Goal: Task Accomplishment & Management: Manage account settings

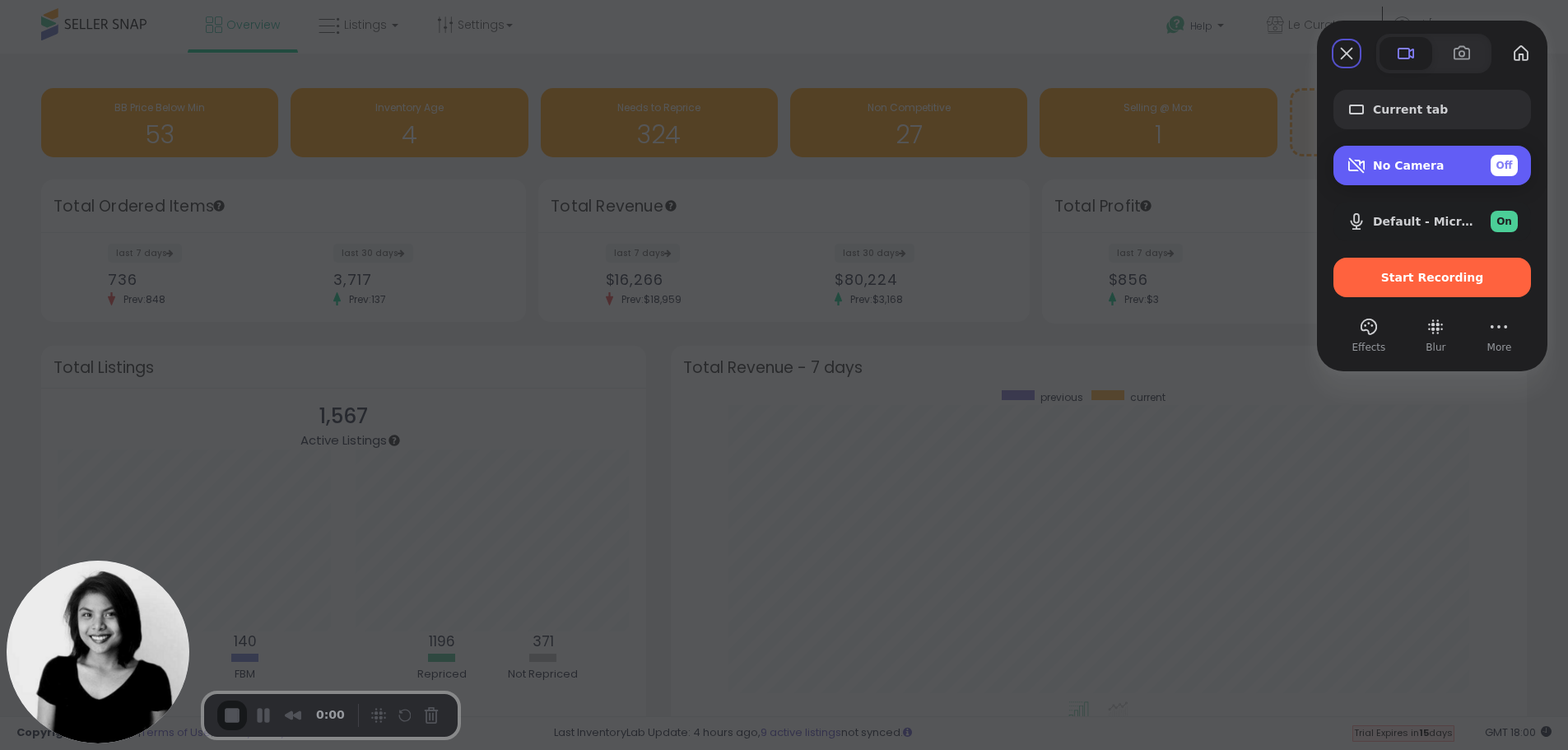
click at [1403, 173] on div "No Camera Off" at bounding box center [1445, 165] width 145 height 21
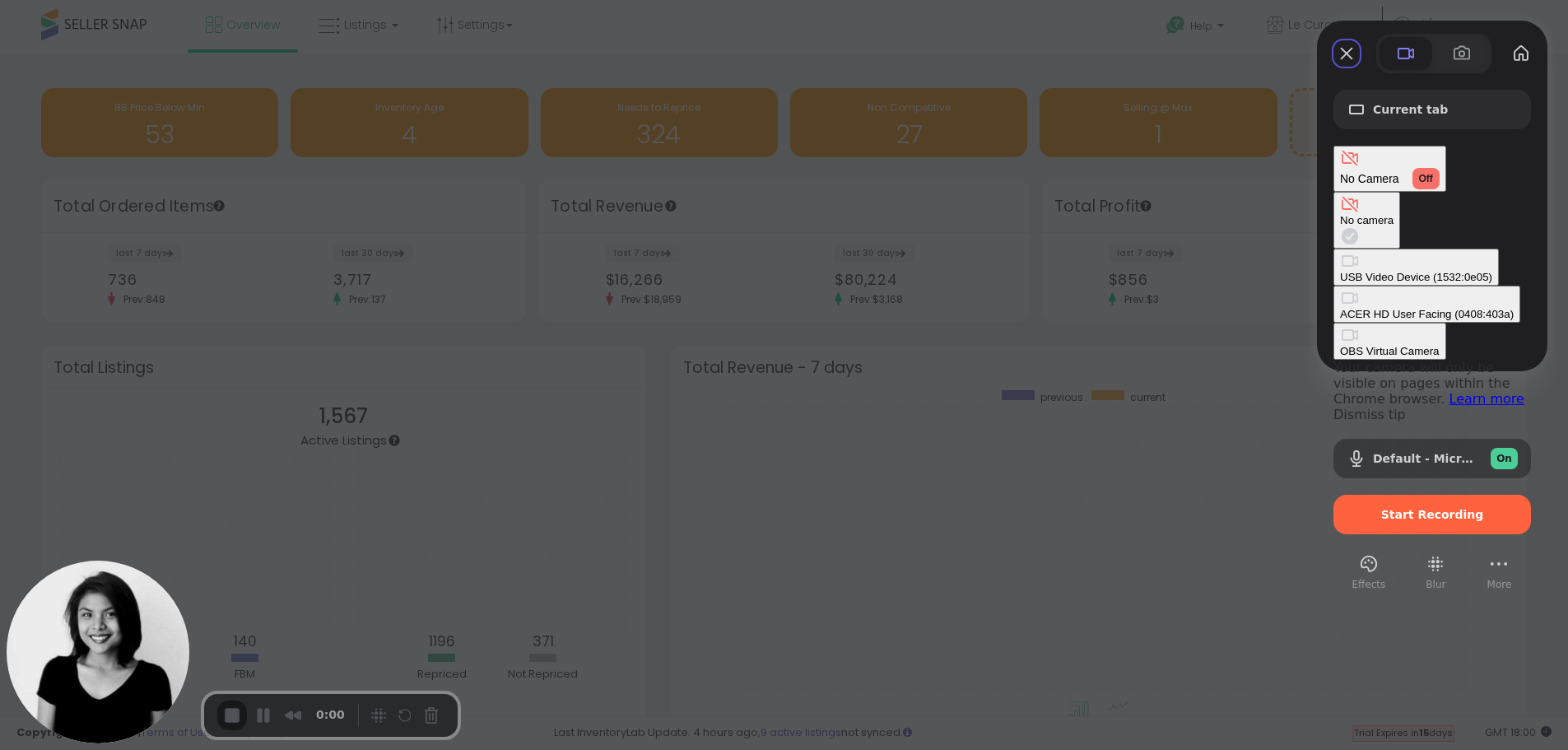
click at [1340, 271] on div "USB Video Device (1532:0e05)" at bounding box center [1416, 276] width 152 height 12
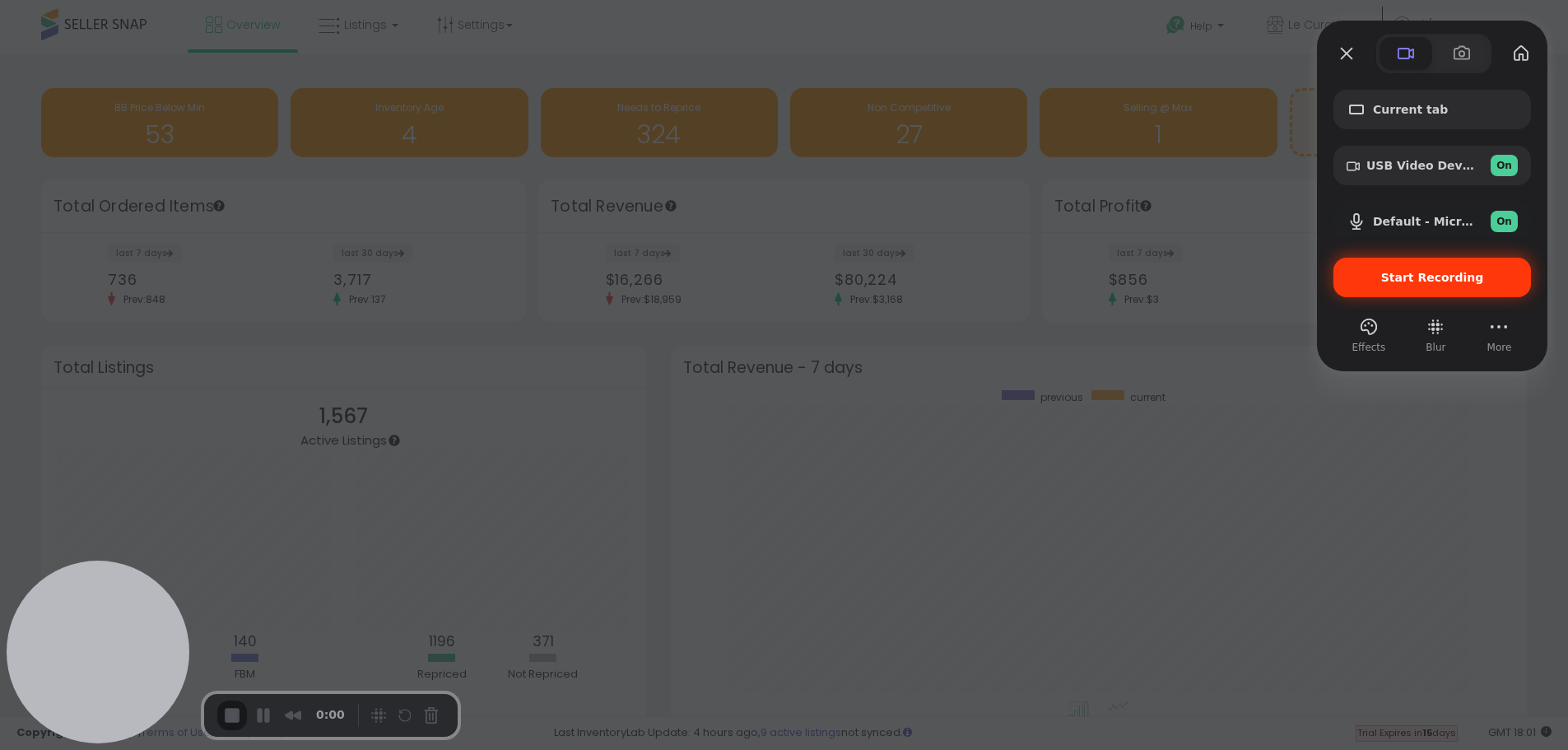
click at [1405, 287] on div "Start Recording" at bounding box center [1431, 277] width 197 height 39
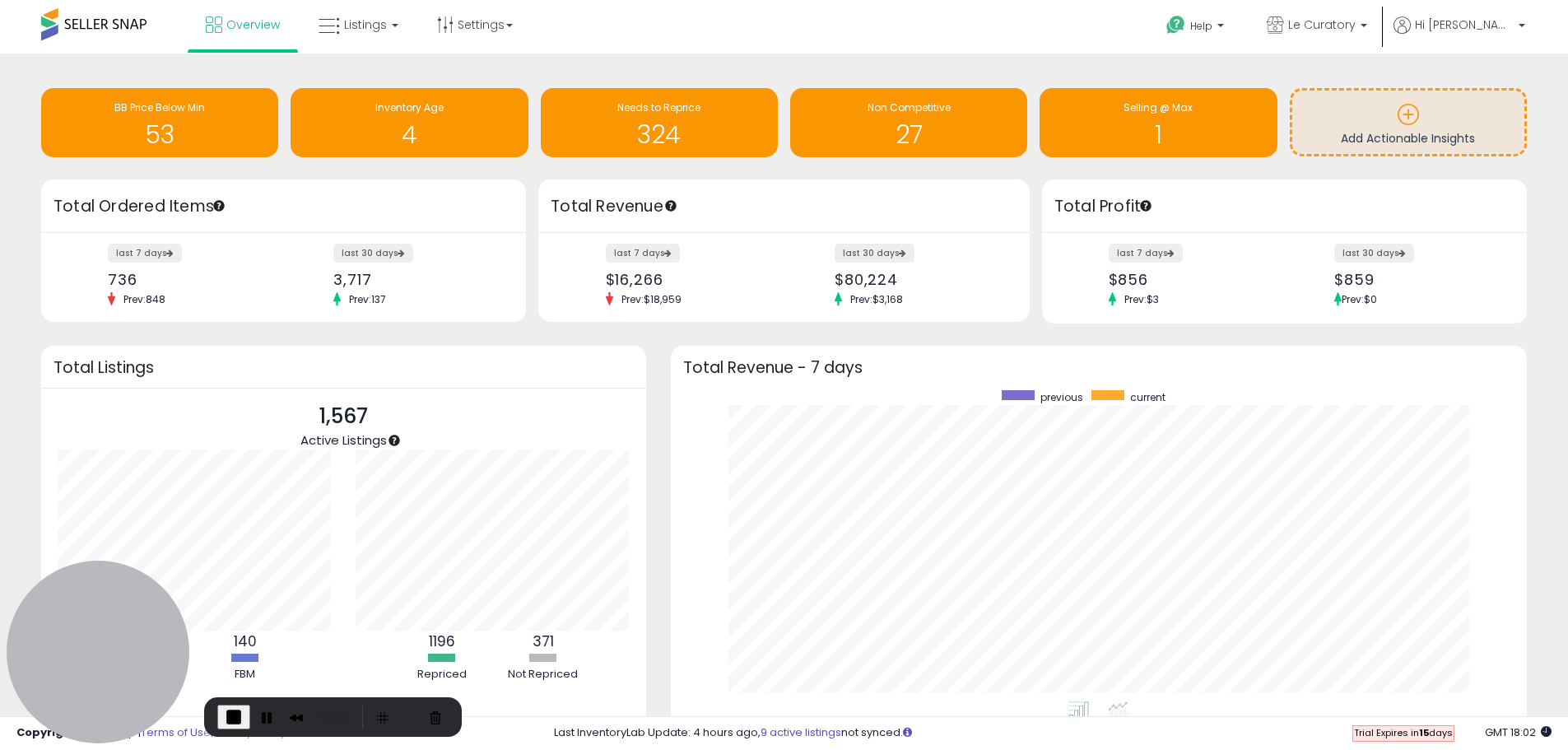
drag, startPoint x: 1540, startPoint y: 179, endPoint x: 1484, endPoint y: 149, distance: 63.5
click at [1540, 179] on div "Retrieving insights data.. BB Price Below Min 53 Inventory Age 4 Needs to Repri…" at bounding box center [784, 435] width 1551 height 731
click at [1240, 43] on link "Help" at bounding box center [1196, 28] width 87 height 51
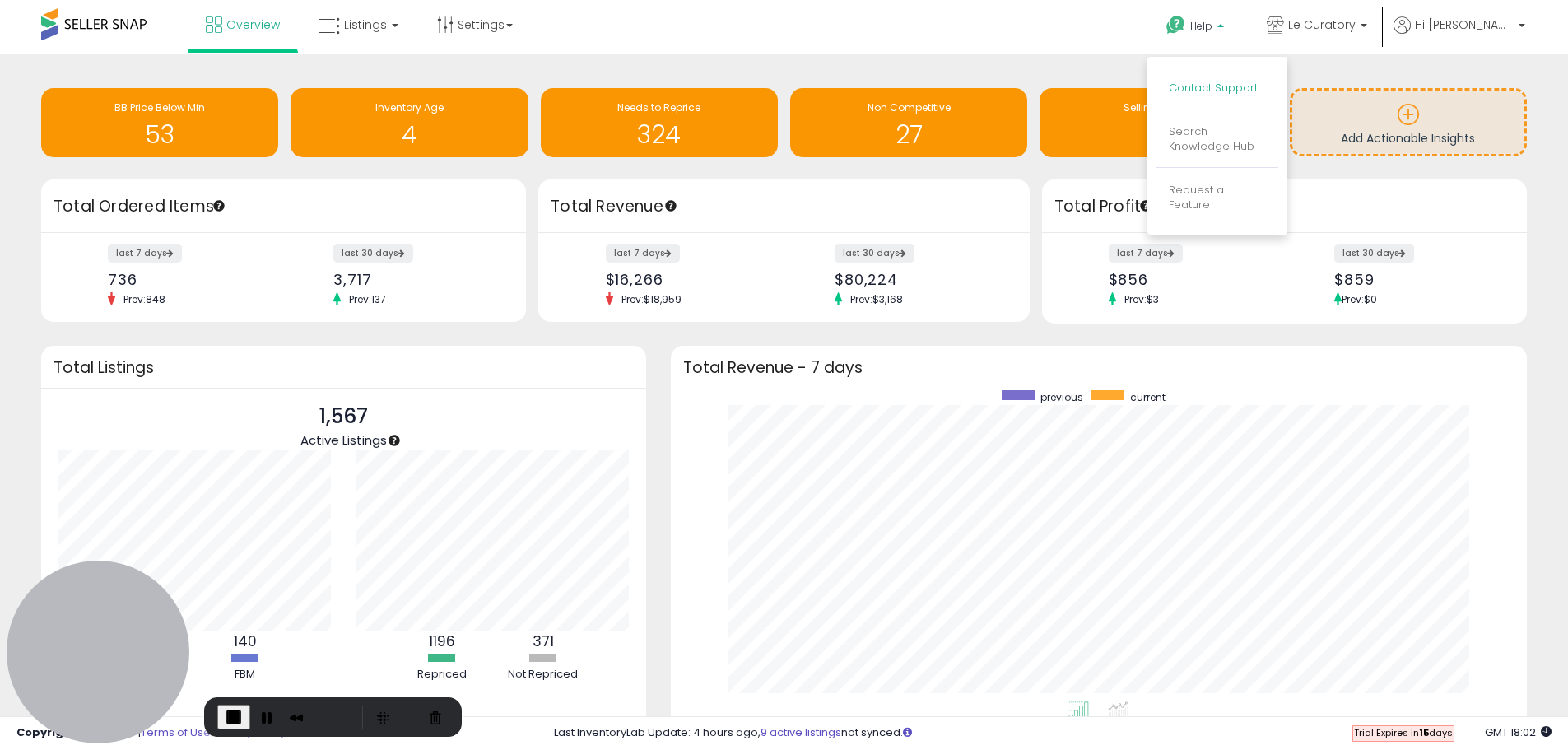
click at [1243, 93] on link "Contact Support" at bounding box center [1213, 87] width 89 height 16
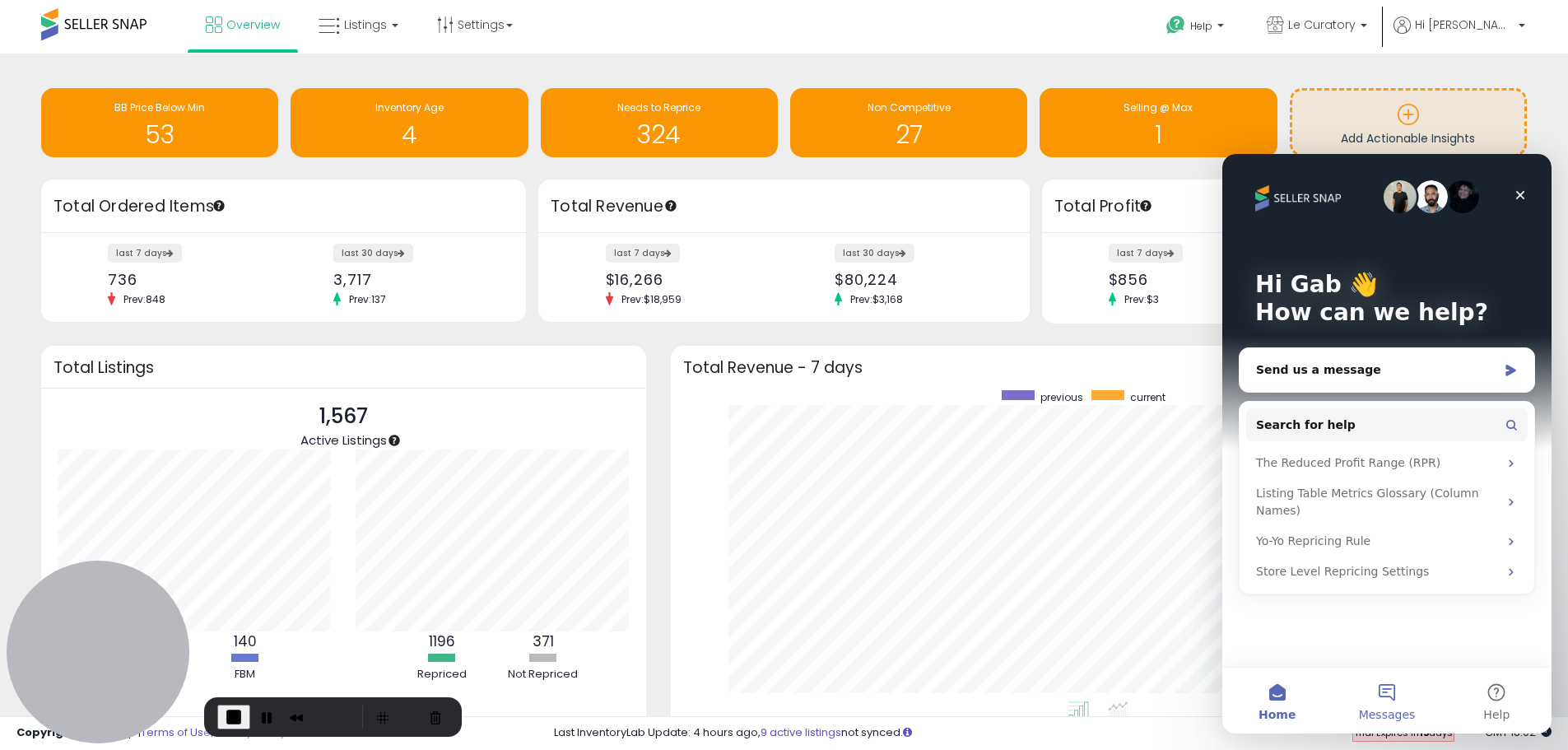
click at [1387, 694] on button "Messages" at bounding box center [1385, 700] width 109 height 66
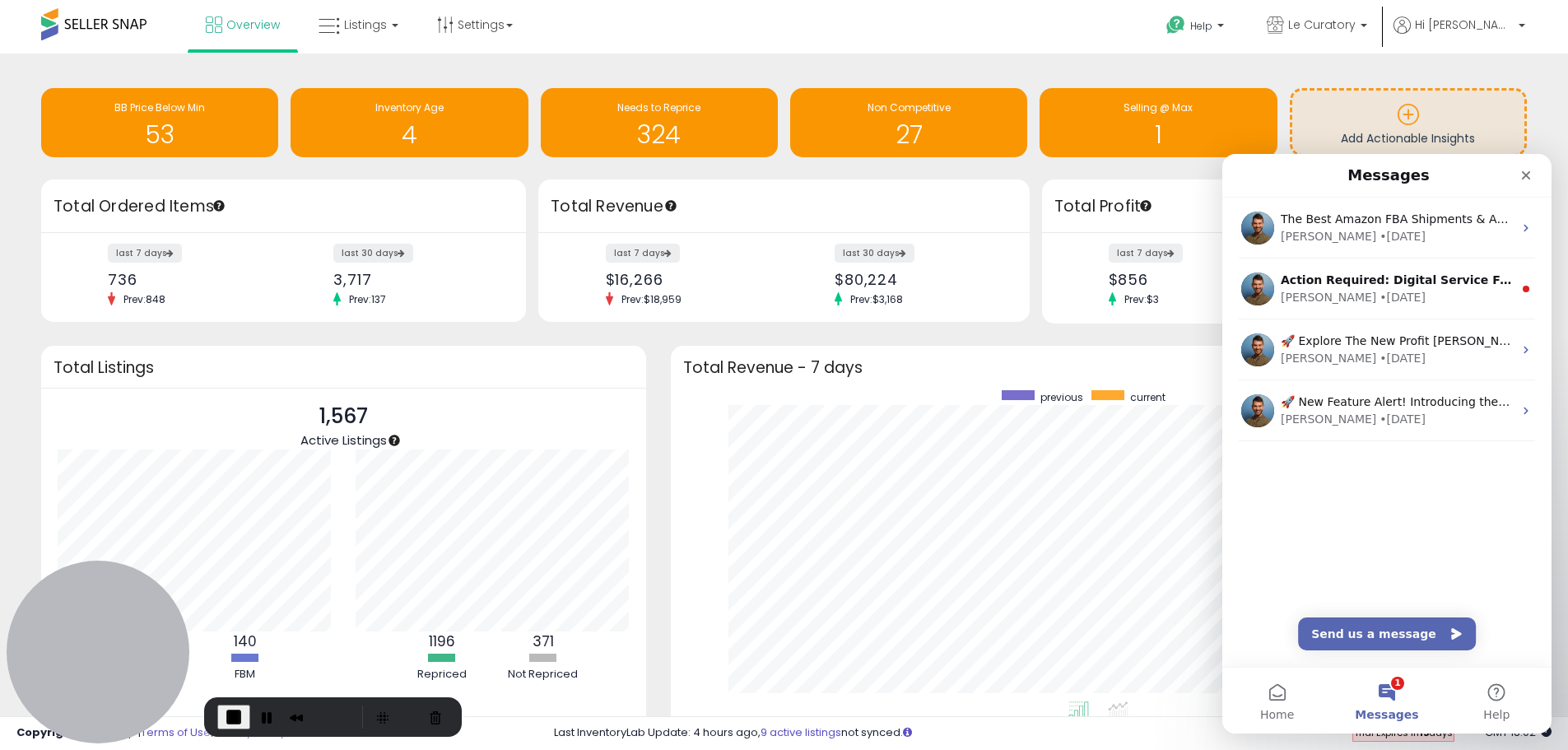
click at [1107, 70] on div "Retrieving insights data.. BB Price Below Min 53 Inventory Age 4 Needs to Repri…" at bounding box center [784, 124] width 1510 height 109
click at [228, 716] on span "End Recording" at bounding box center [234, 717] width 20 height 20
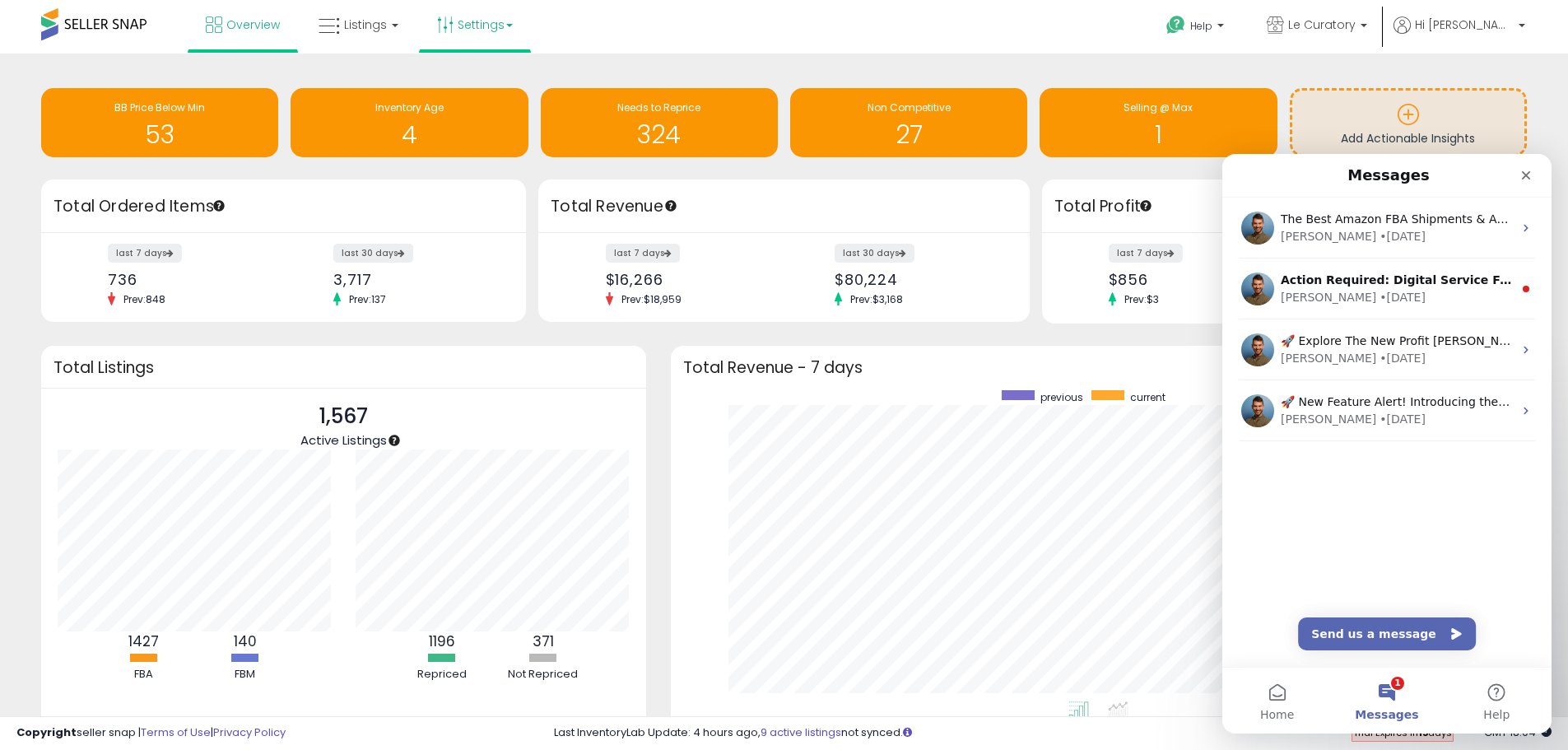
click at [503, 34] on link "Settings" at bounding box center [474, 25] width 100 height 50
click at [467, 77] on link "Store settings" at bounding box center [477, 84] width 74 height 16
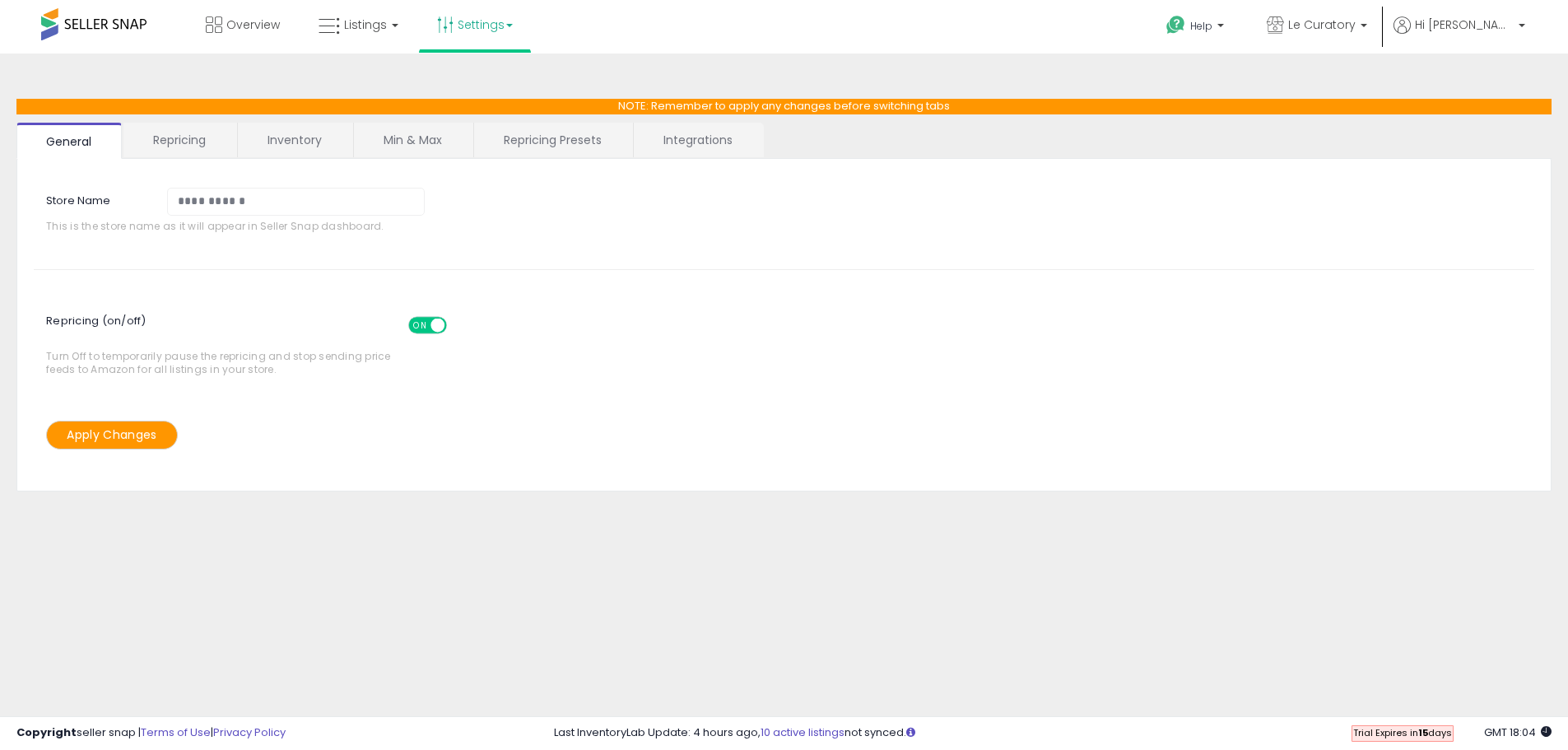
click at [290, 216] on div "This is the store name as it will appear in Seller Snap dashboard." at bounding box center [275, 228] width 484 height 25
click at [291, 200] on input "**********" at bounding box center [295, 201] width 258 height 28
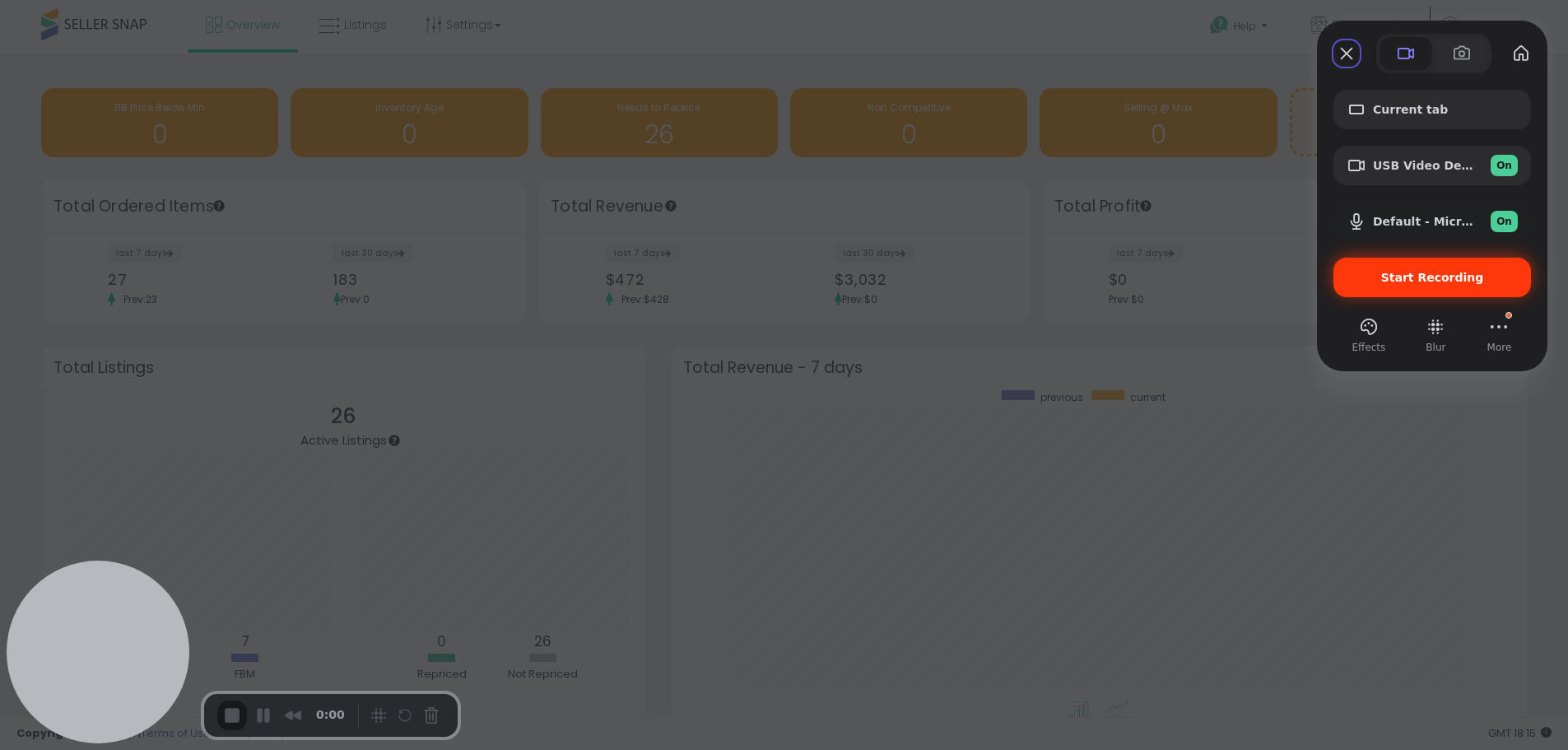
click at [1442, 281] on span "Start Recording" at bounding box center [1432, 277] width 103 height 13
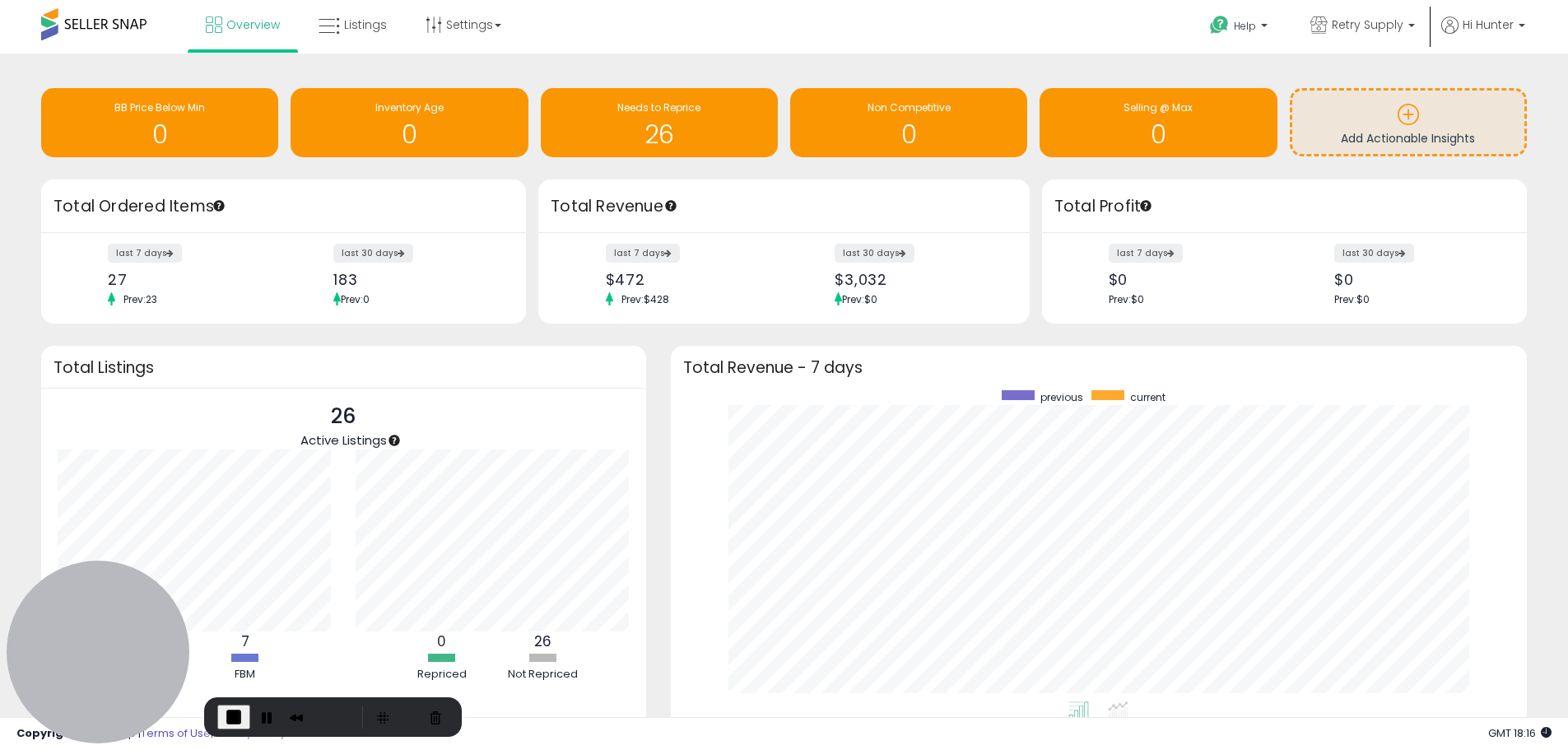
drag, startPoint x: 1531, startPoint y: 68, endPoint x: 1436, endPoint y: 51, distance: 96.5
click at [1531, 68] on div "Retrieving insights data.. BB Price Below Min 0 Inventory Age 0 Needs to Repric…" at bounding box center [784, 447] width 1568 height 789
click at [1252, 30] on span "Help" at bounding box center [1244, 26] width 22 height 14
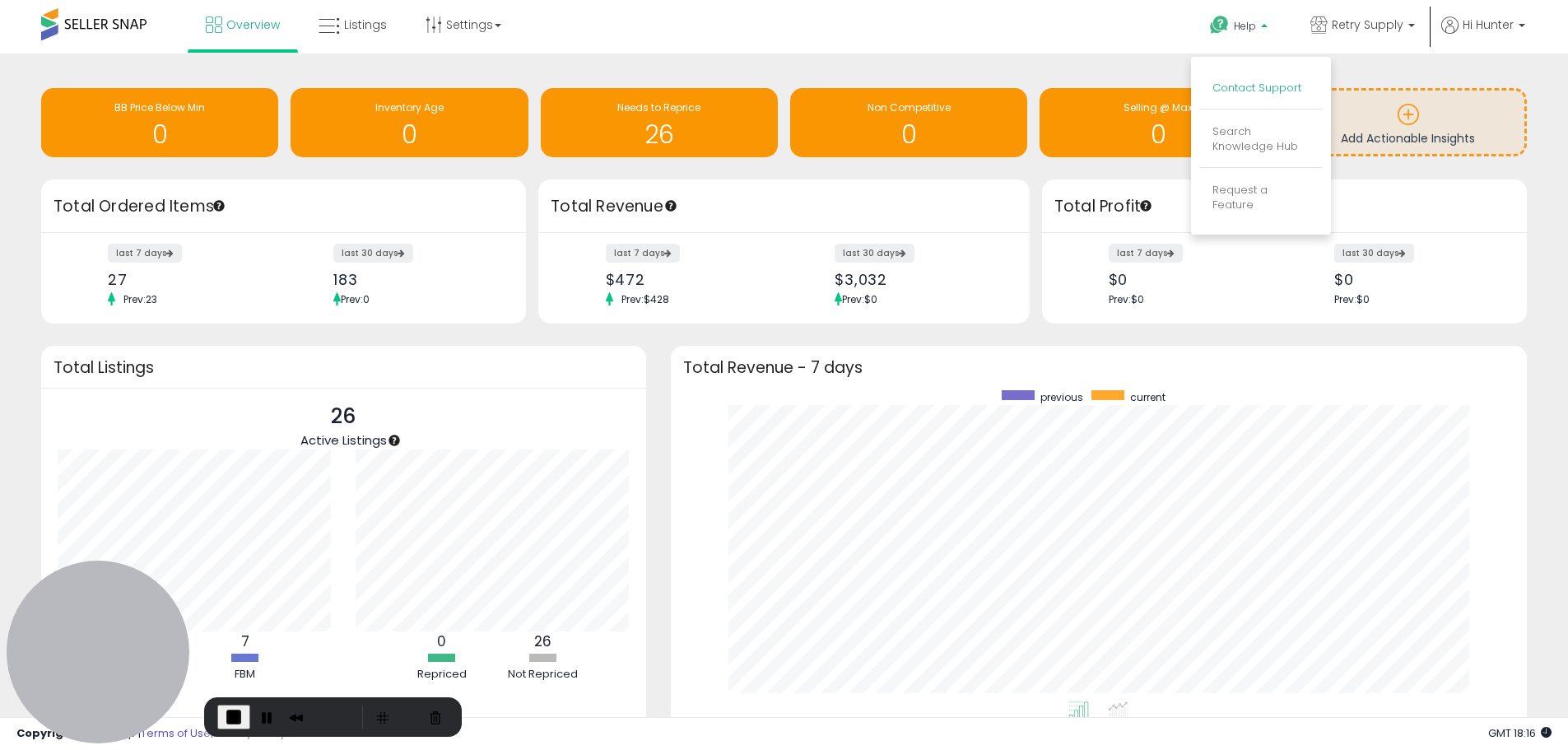
click at [1257, 94] on link "Contact Support" at bounding box center [1256, 87] width 89 height 16
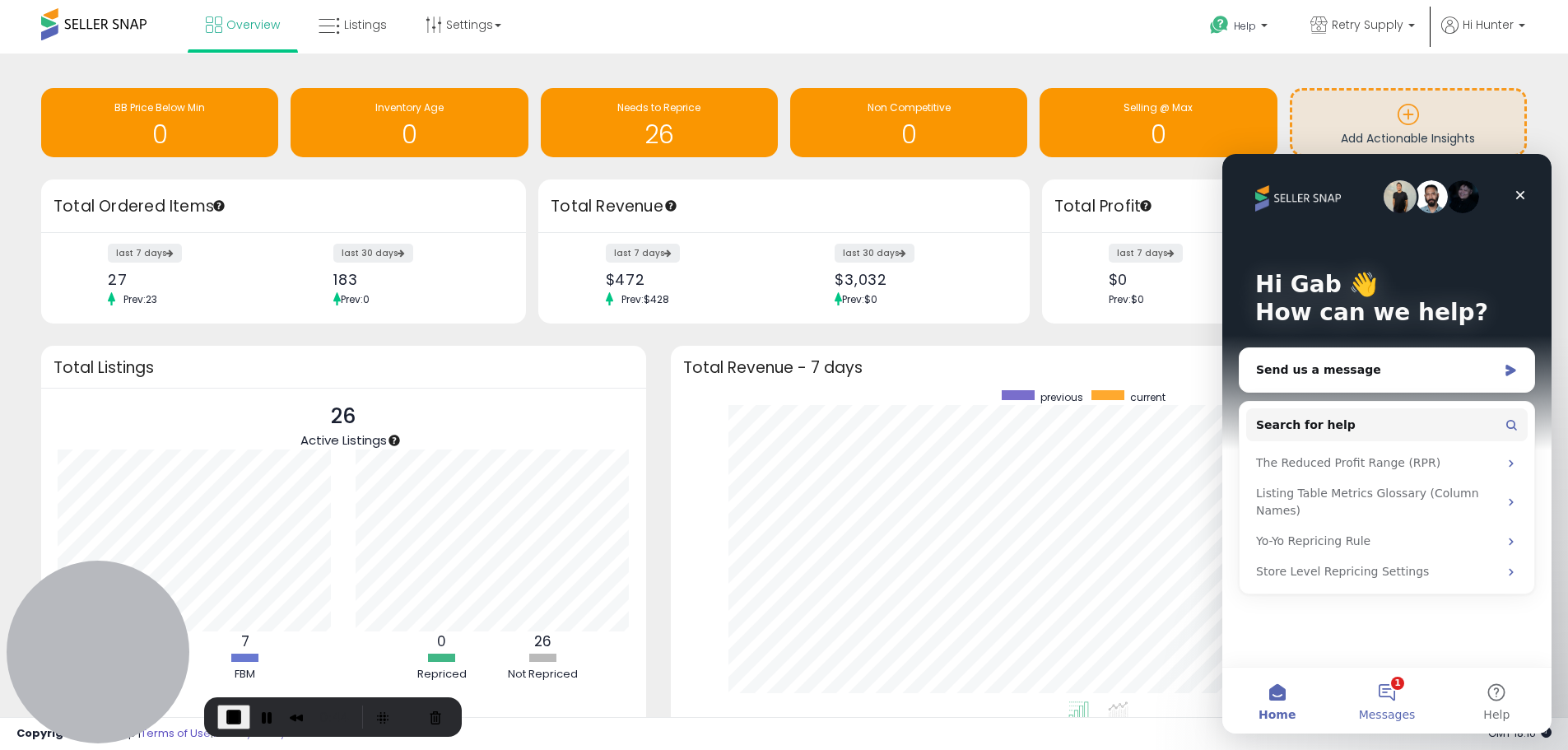
click at [1396, 688] on button "1 Messages" at bounding box center [1385, 700] width 109 height 66
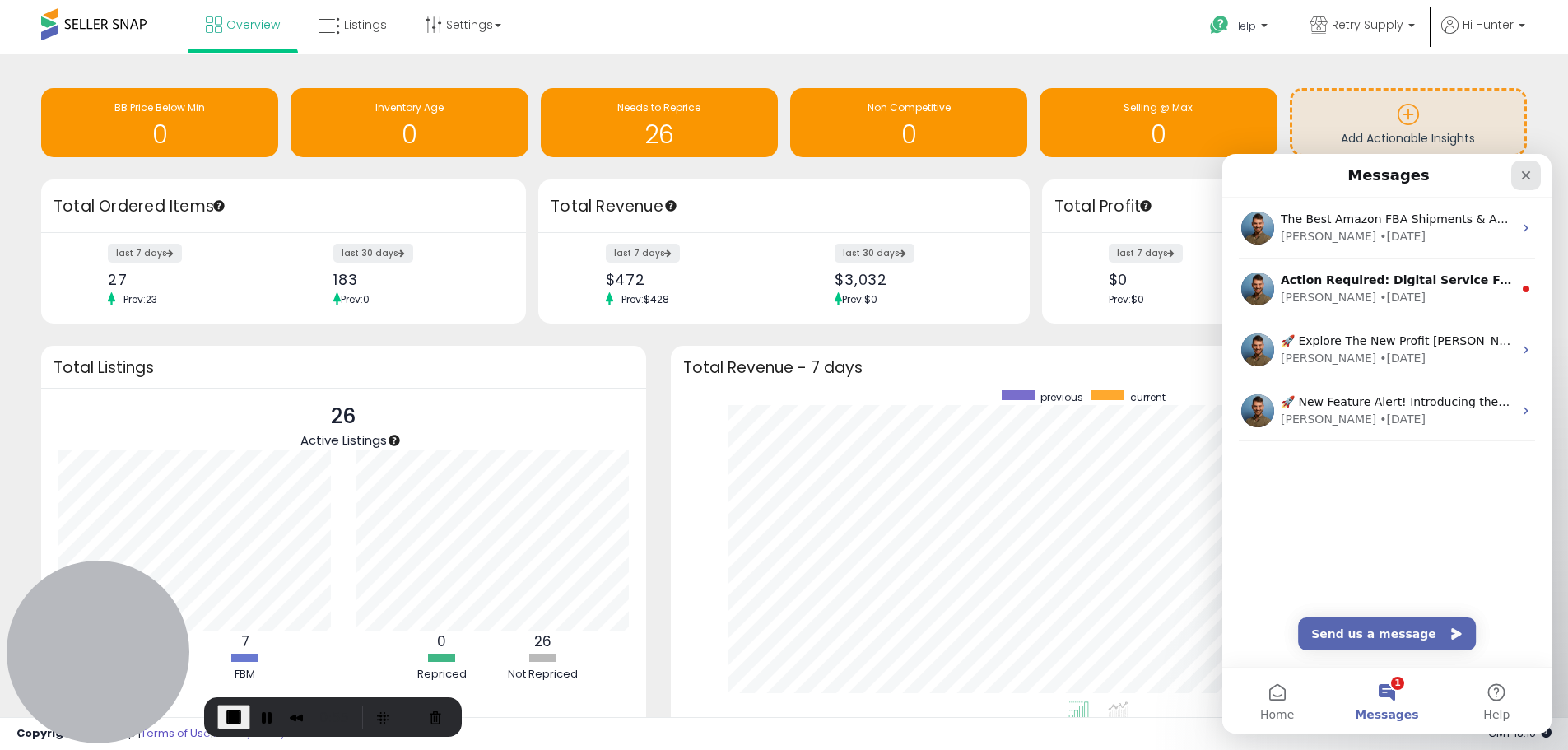
click at [1520, 167] on div "Close" at bounding box center [1526, 175] width 29 height 29
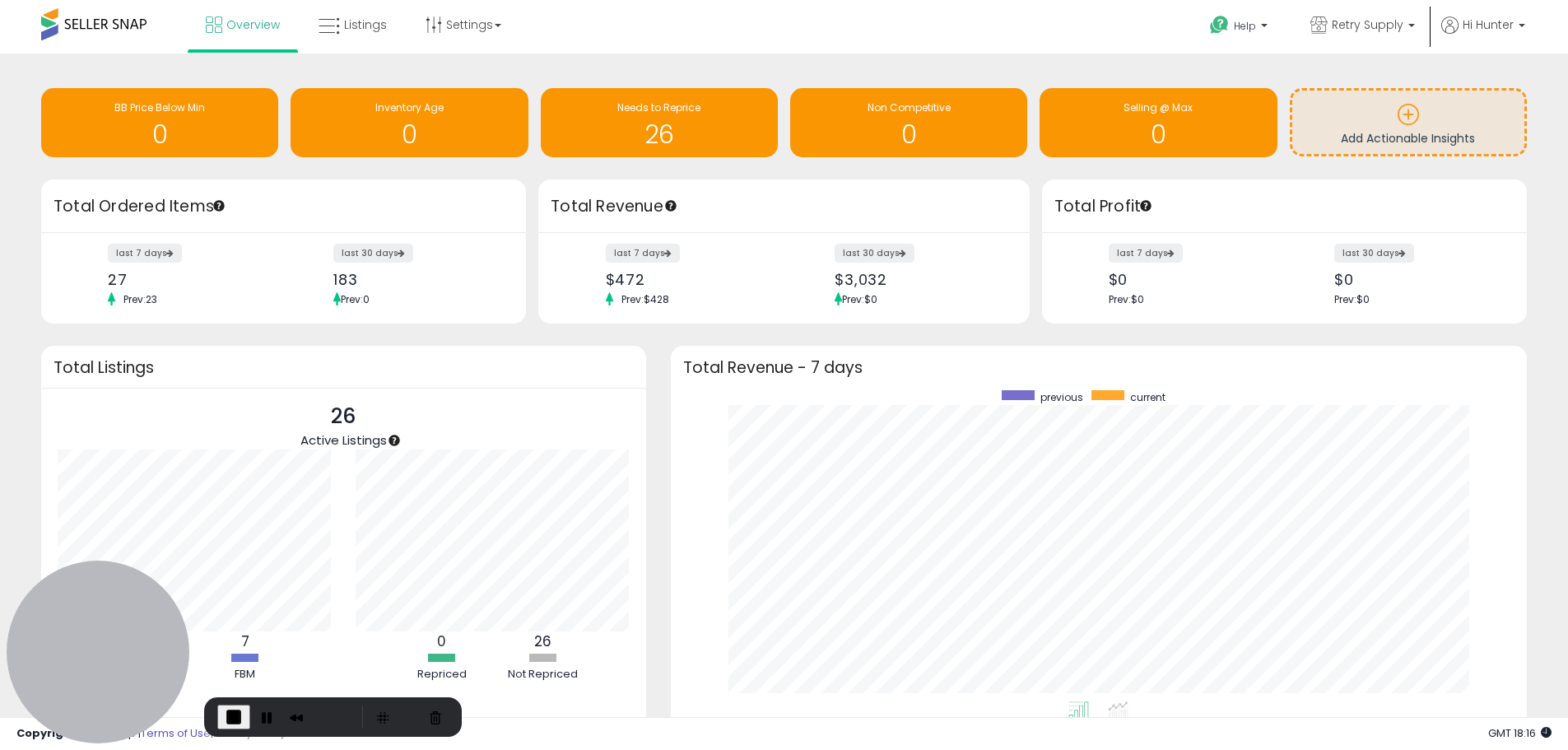
click at [229, 715] on span "End Recording" at bounding box center [234, 717] width 20 height 20
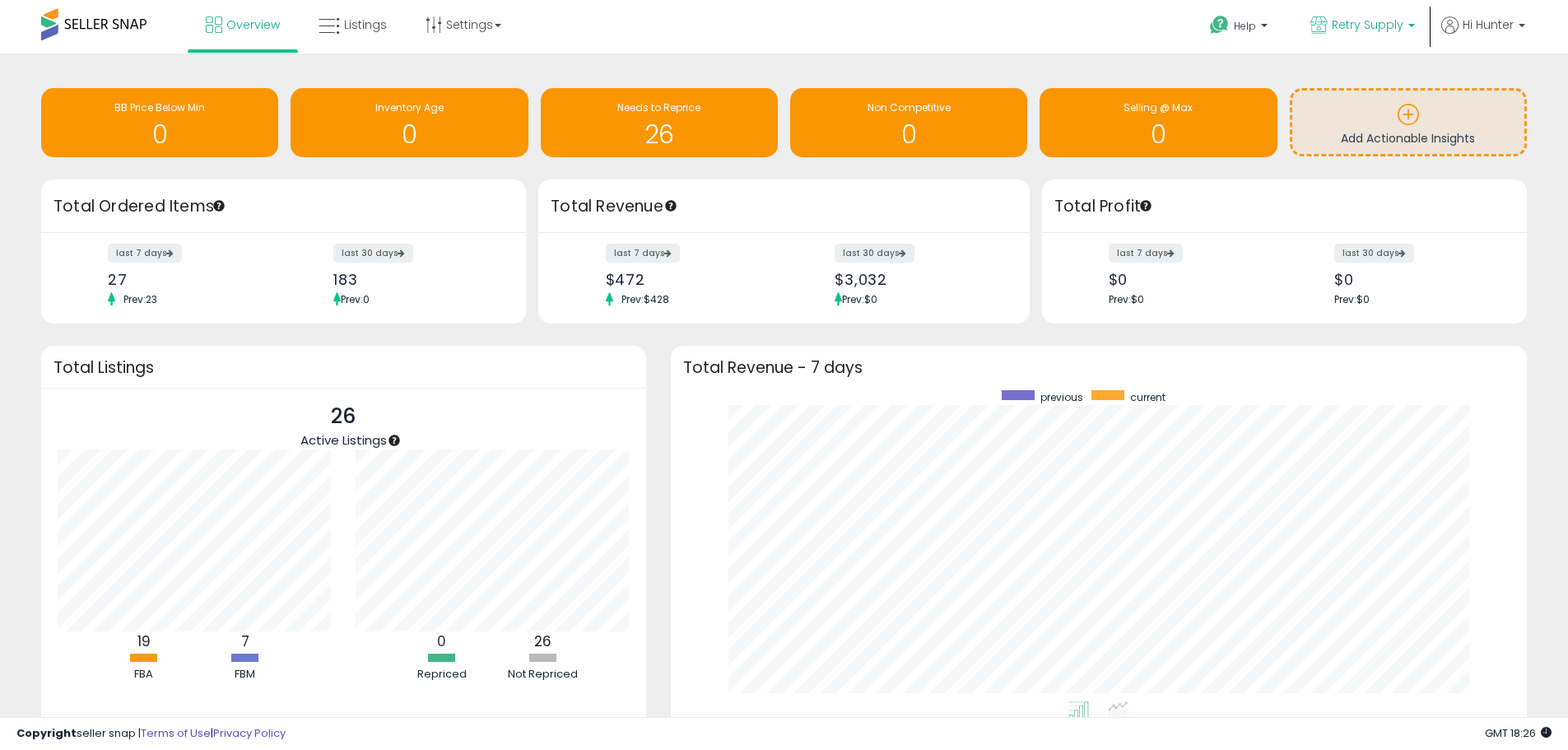
click at [1406, 20] on p "Retry Supply" at bounding box center [1362, 27] width 105 height 20
